Goal: Task Accomplishment & Management: Manage account settings

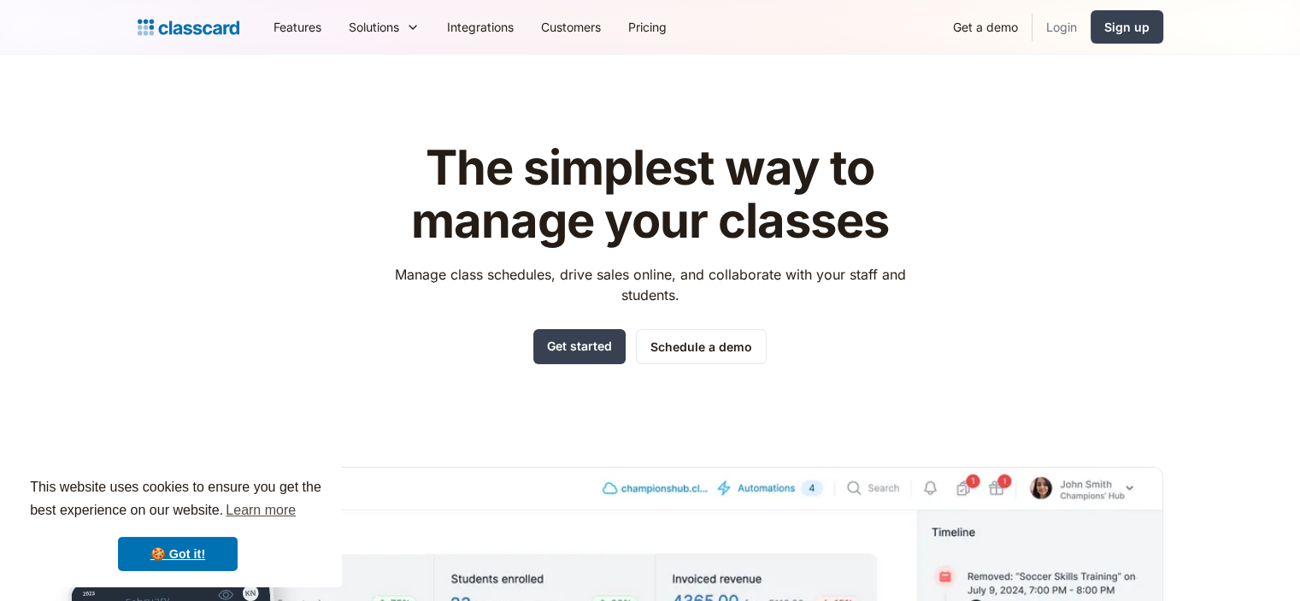
click at [1068, 32] on link "Login" at bounding box center [1062, 27] width 58 height 38
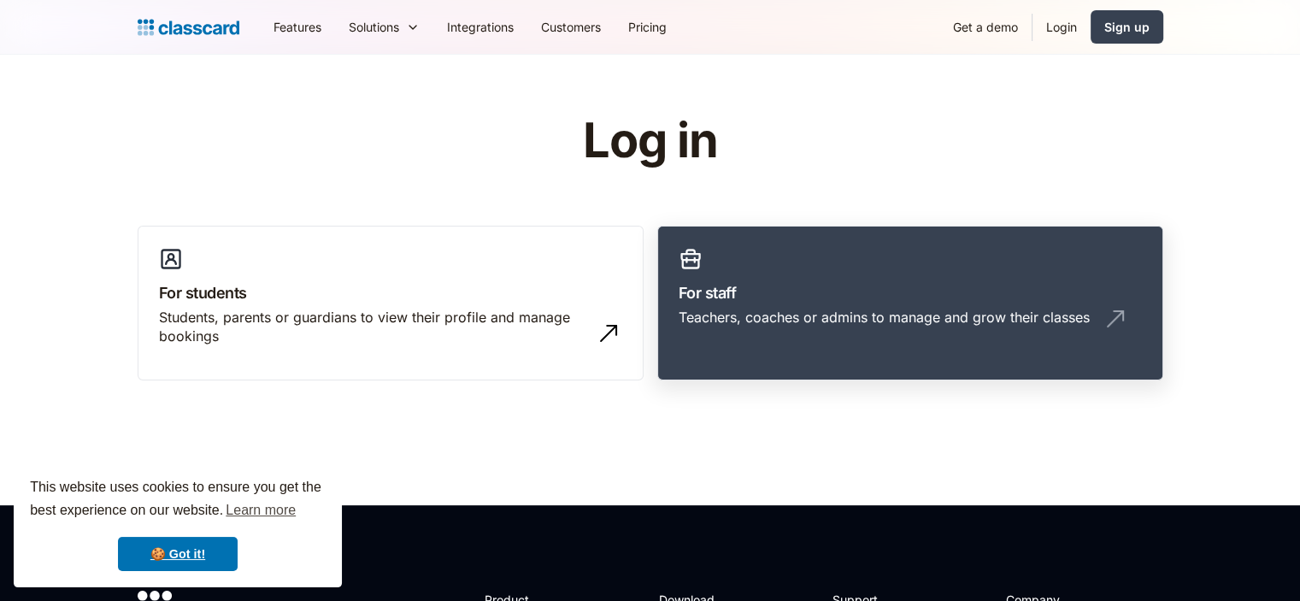
click at [866, 257] on link "For staff Teachers, coaches or admins to manage and grow their classes" at bounding box center [910, 304] width 506 height 156
